Goal: Find specific page/section: Find specific page/section

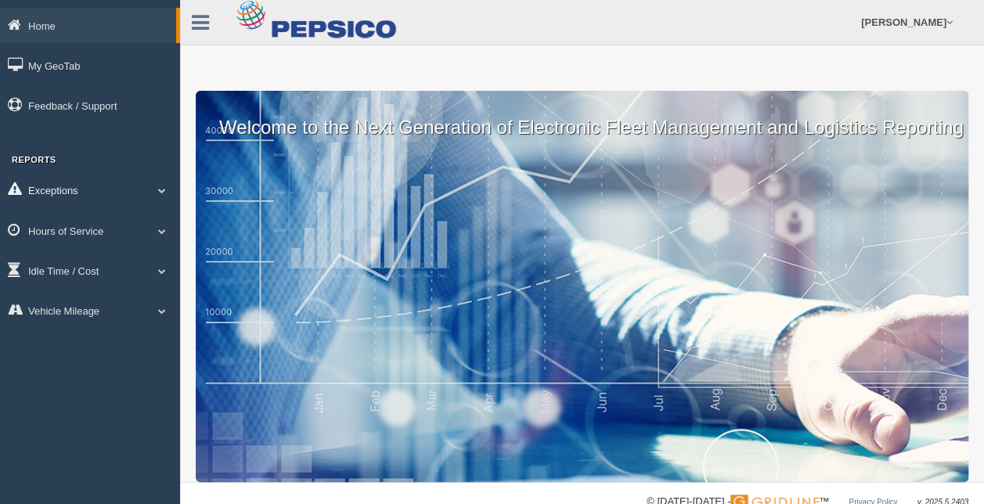
click at [132, 189] on link "Exceptions" at bounding box center [90, 189] width 180 height 35
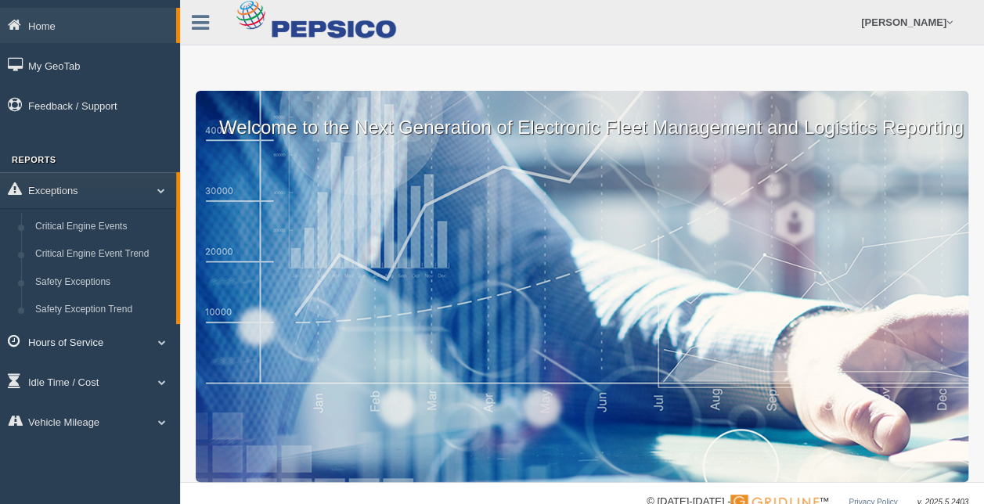
click at [99, 346] on link "Hours of Service" at bounding box center [90, 341] width 180 height 35
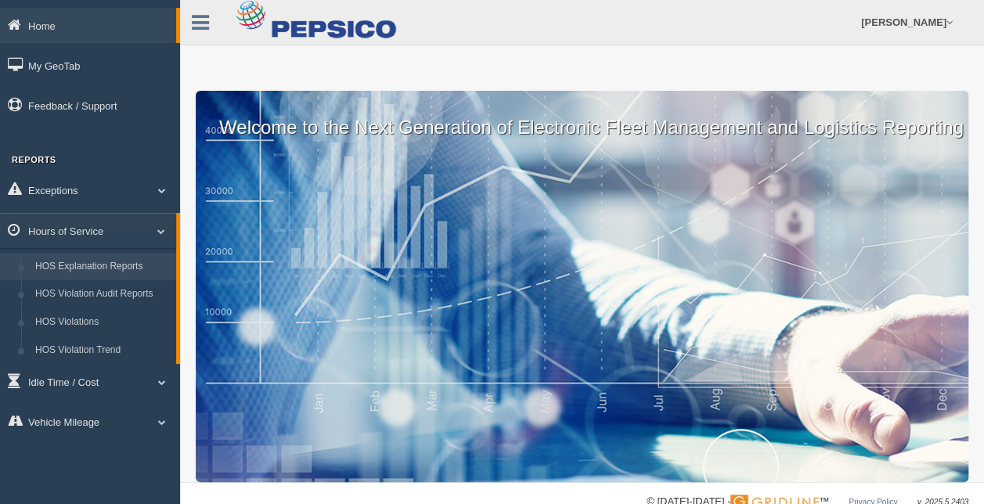
click at [86, 274] on link "HOS Explanation Reports" at bounding box center [102, 267] width 148 height 28
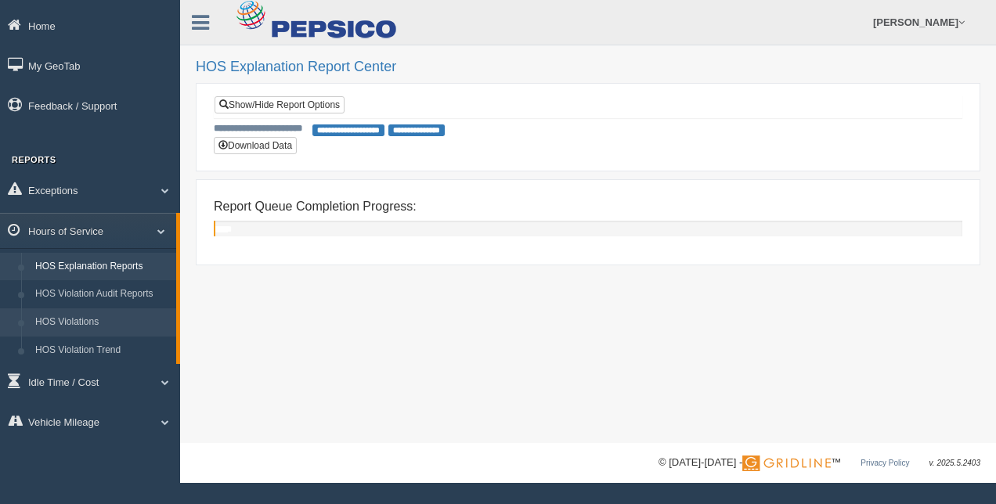
click at [74, 328] on link "HOS Violations" at bounding box center [102, 323] width 148 height 28
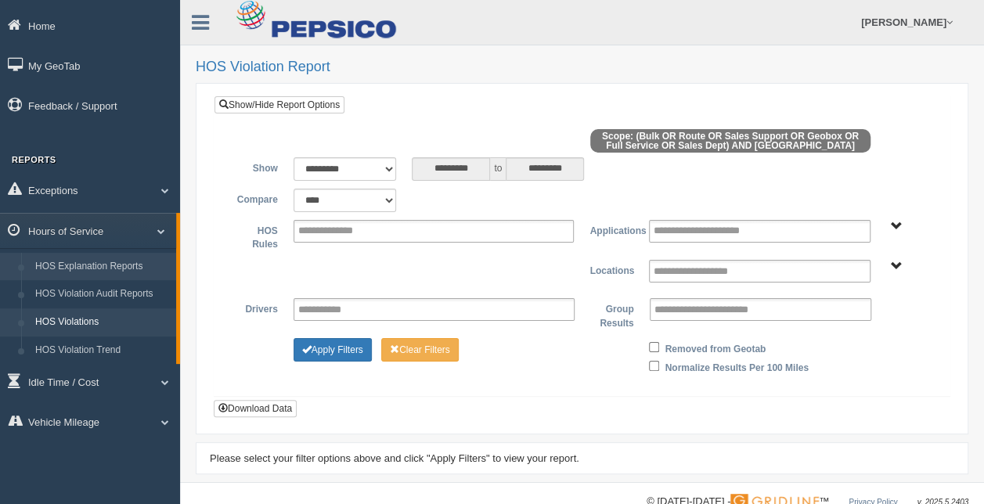
click at [112, 269] on link "HOS Explanation Reports" at bounding box center [102, 267] width 148 height 28
